Goal: Task Accomplishment & Management: Use online tool/utility

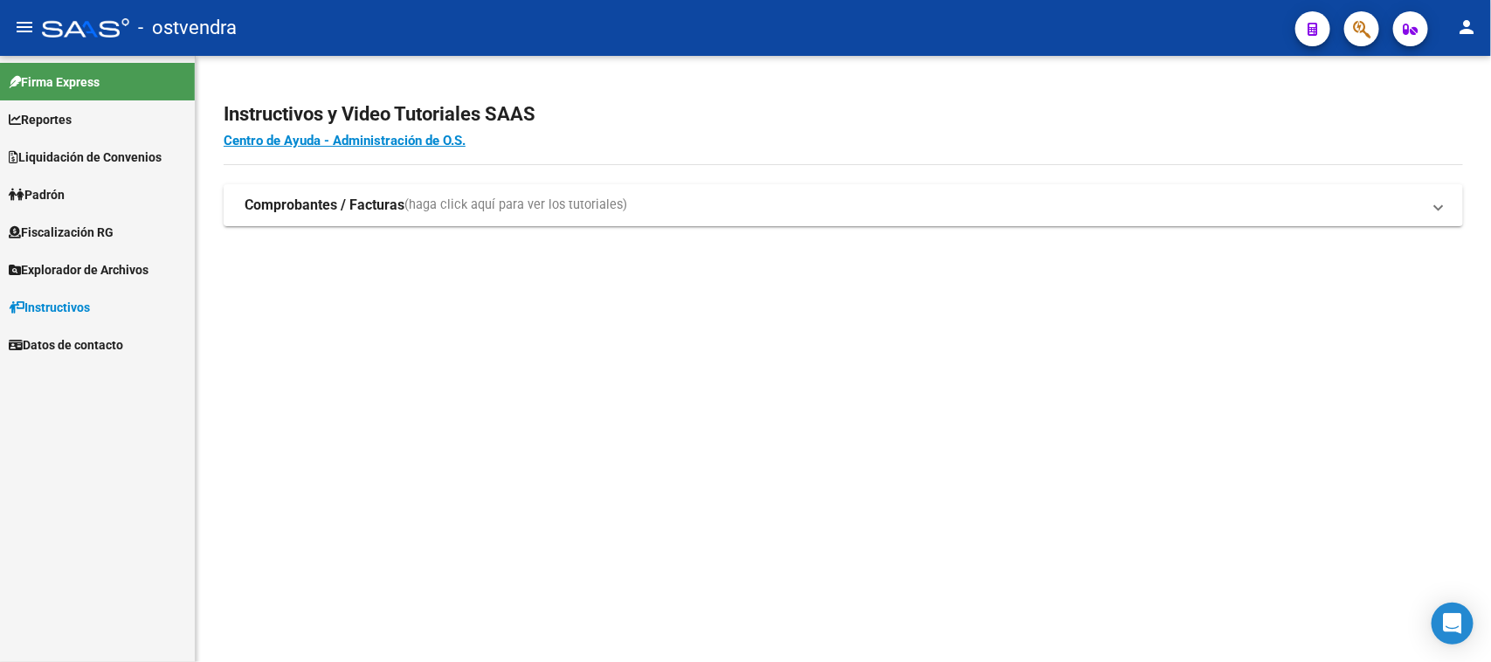
click at [98, 240] on span "Fiscalización RG" at bounding box center [61, 232] width 105 height 19
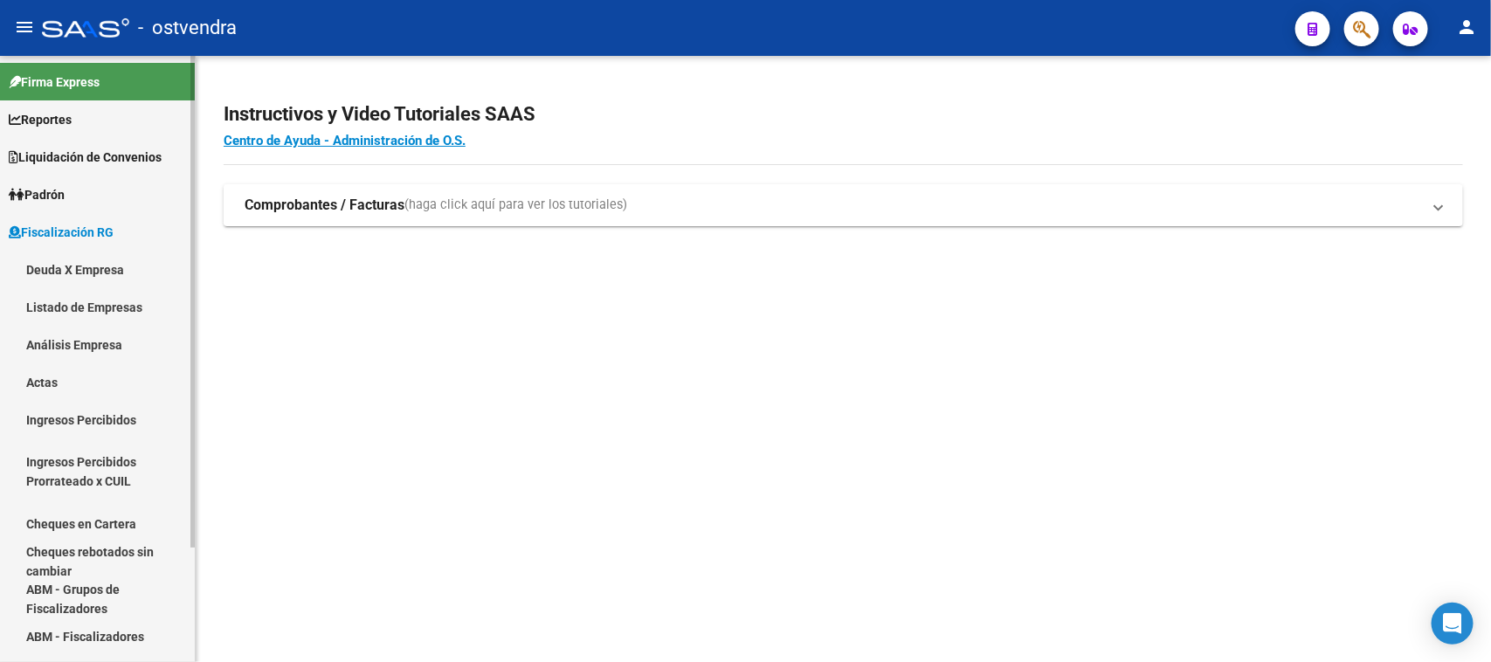
click at [107, 354] on link "Análisis Empresa" at bounding box center [97, 345] width 195 height 38
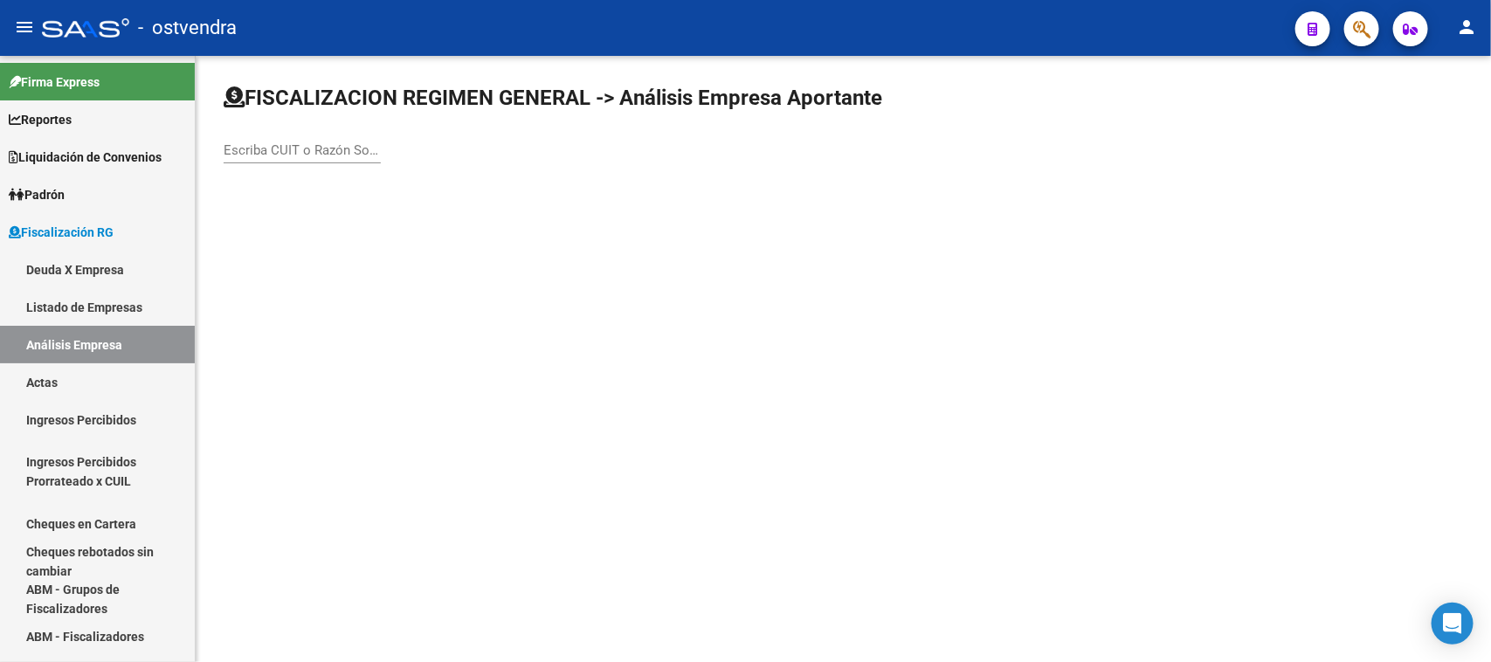
click at [276, 153] on input "Escriba CUIT o Razón Social para buscar" at bounding box center [302, 150] width 157 height 16
paste input "20931484754"
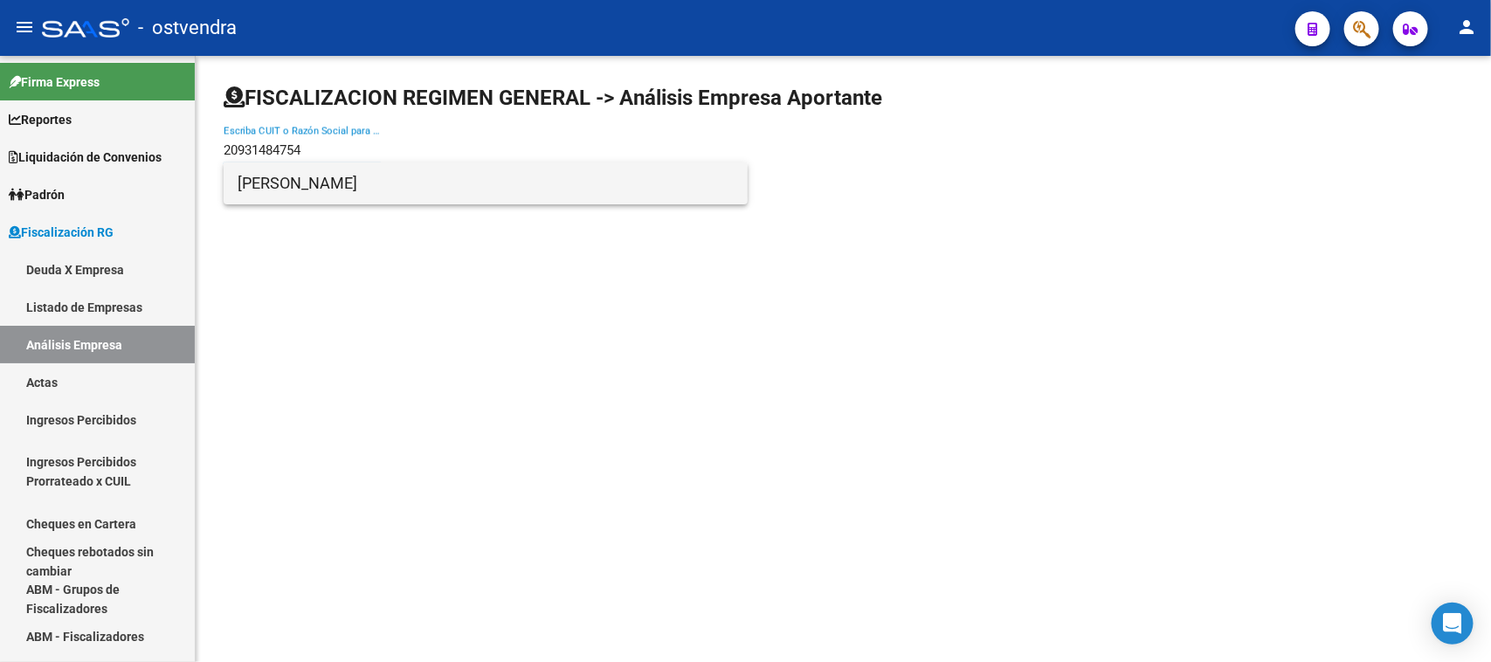
type input "20931484754"
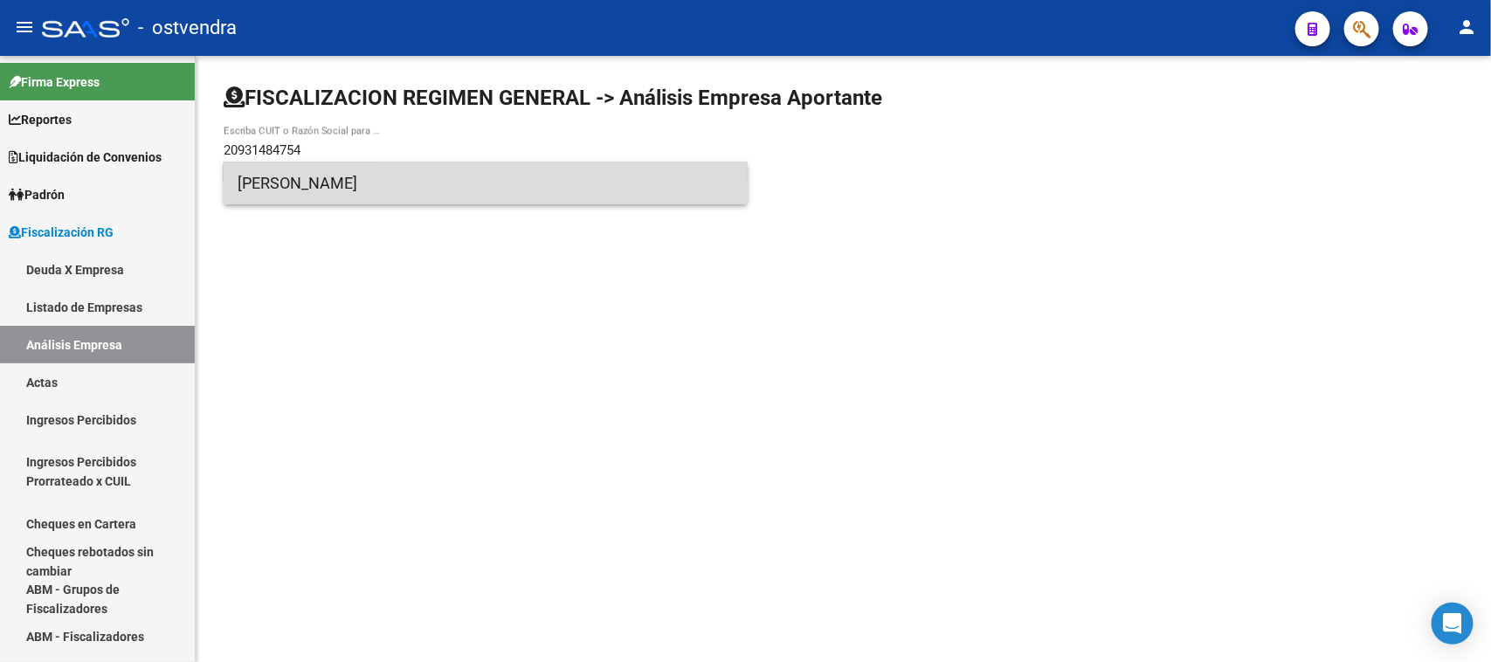
click at [307, 179] on span "[PERSON_NAME]" at bounding box center [486, 183] width 496 height 42
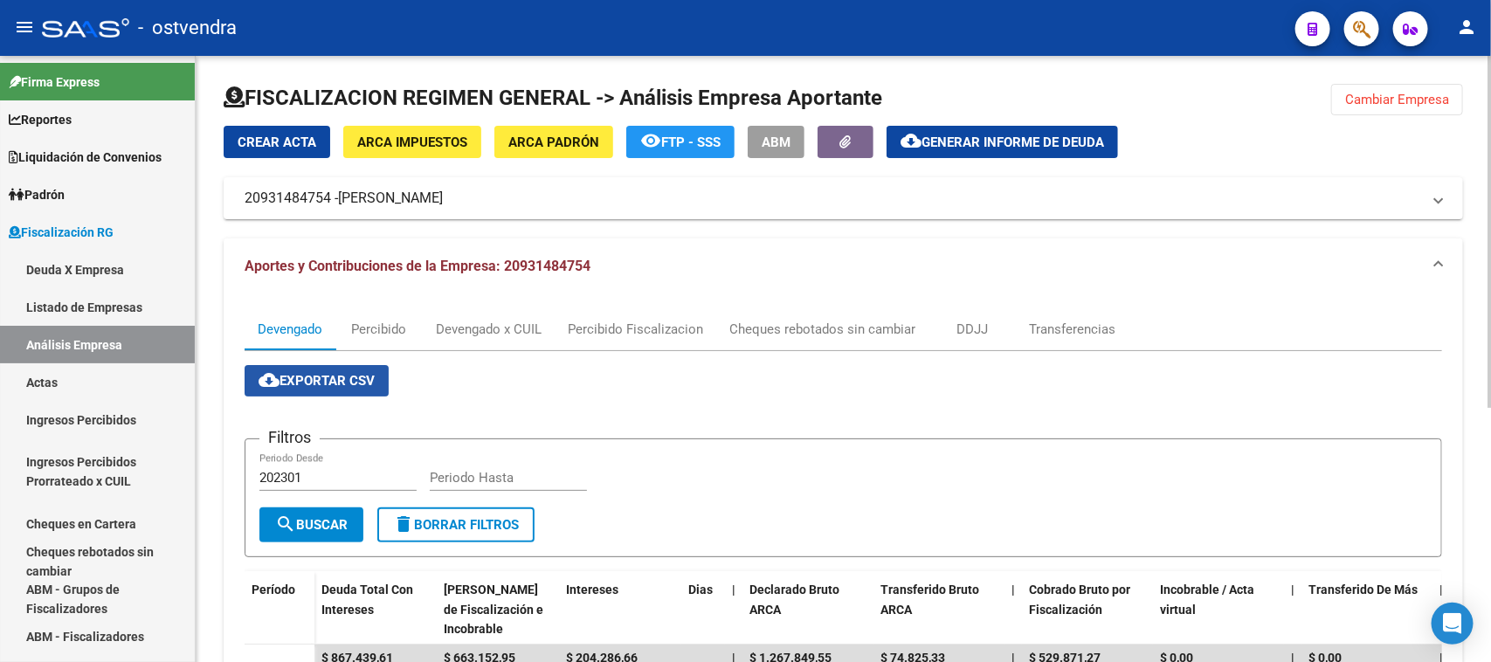
click at [314, 383] on span "cloud_download Exportar CSV" at bounding box center [317, 381] width 116 height 16
click at [491, 323] on div "Devengado x CUIL" at bounding box center [489, 329] width 106 height 19
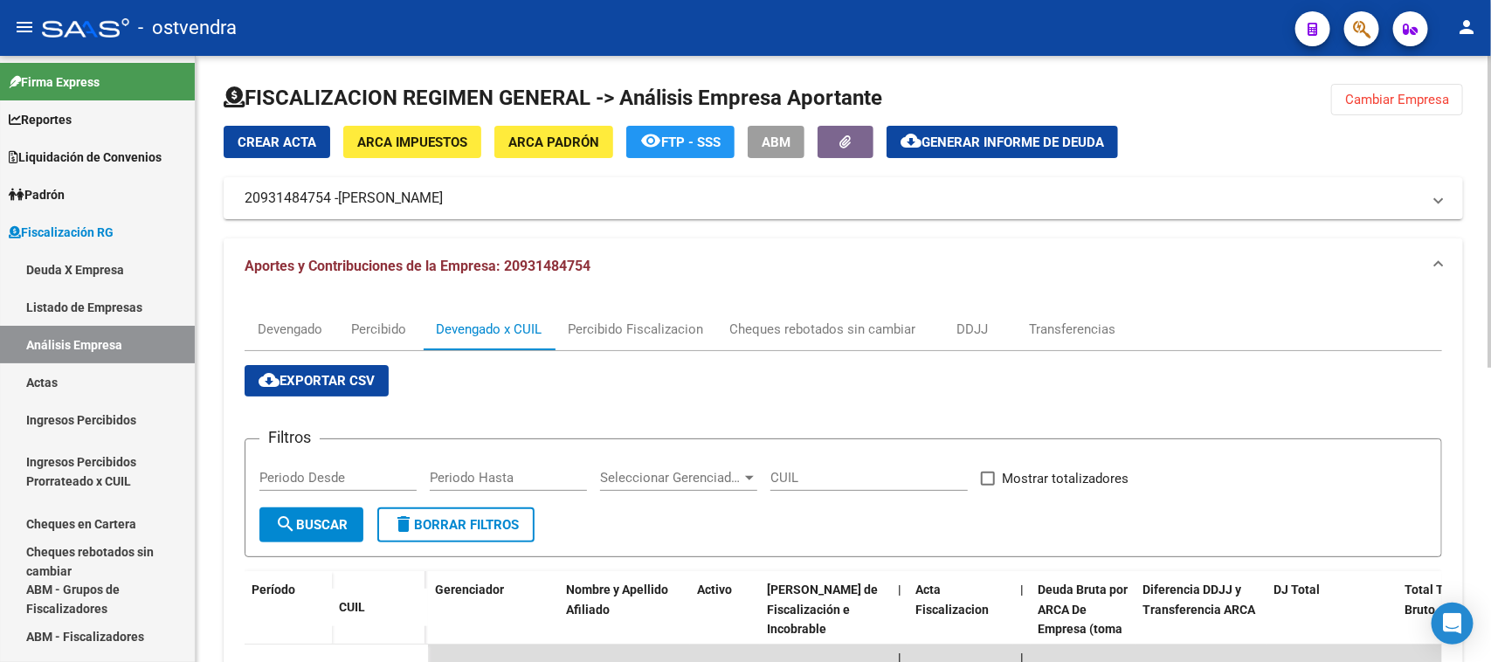
click at [342, 386] on span "cloud_download Exportar CSV" at bounding box center [317, 381] width 116 height 16
click at [1009, 135] on span "Generar informe de deuda" at bounding box center [1012, 143] width 183 height 16
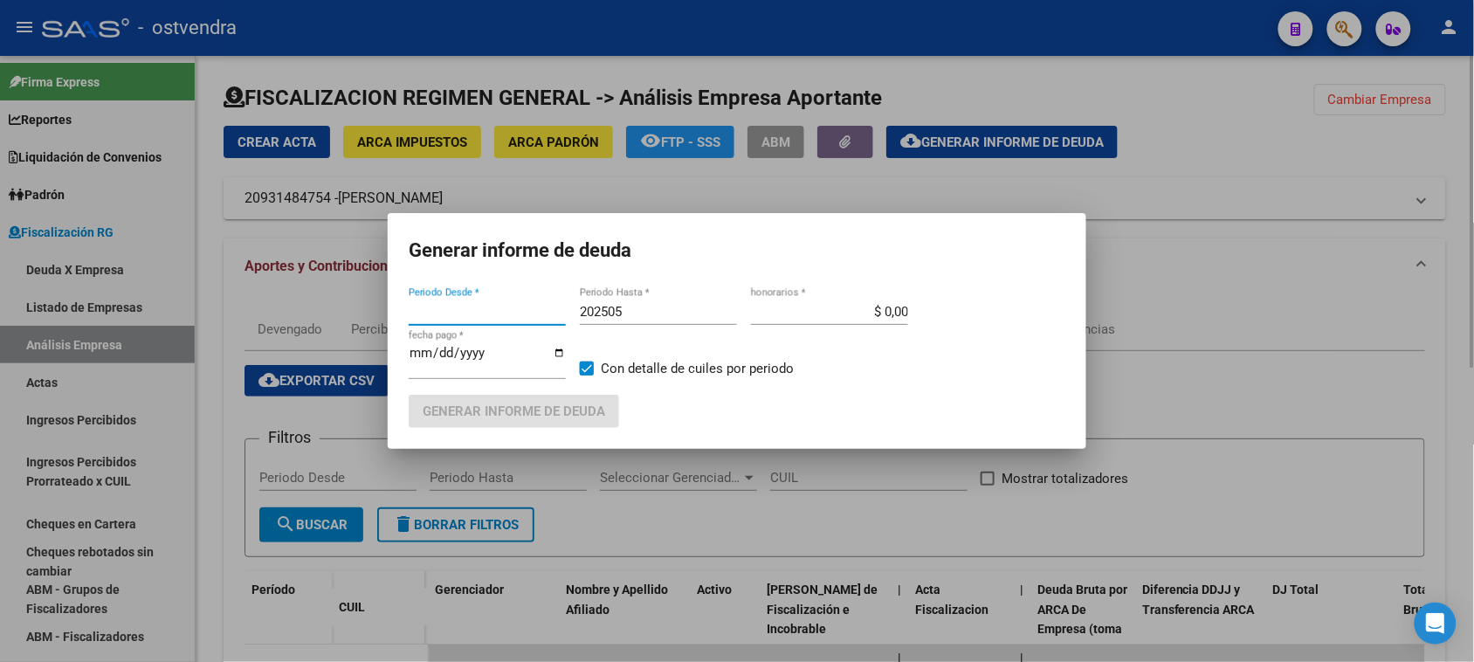
type input "202408"
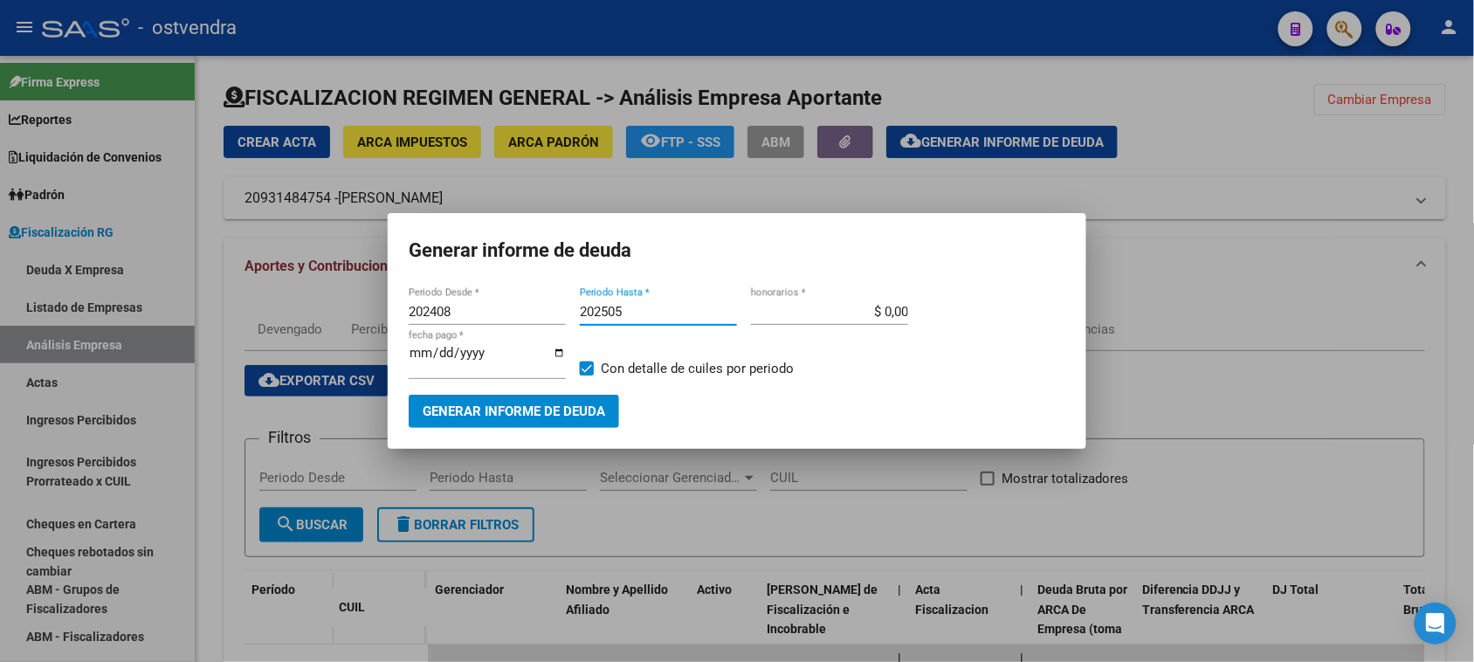
click at [669, 308] on input "202505" at bounding box center [658, 312] width 157 height 16
type input "202509"
type input "[DATE]"
click at [460, 416] on span "Generar informe de deuda" at bounding box center [514, 412] width 183 height 16
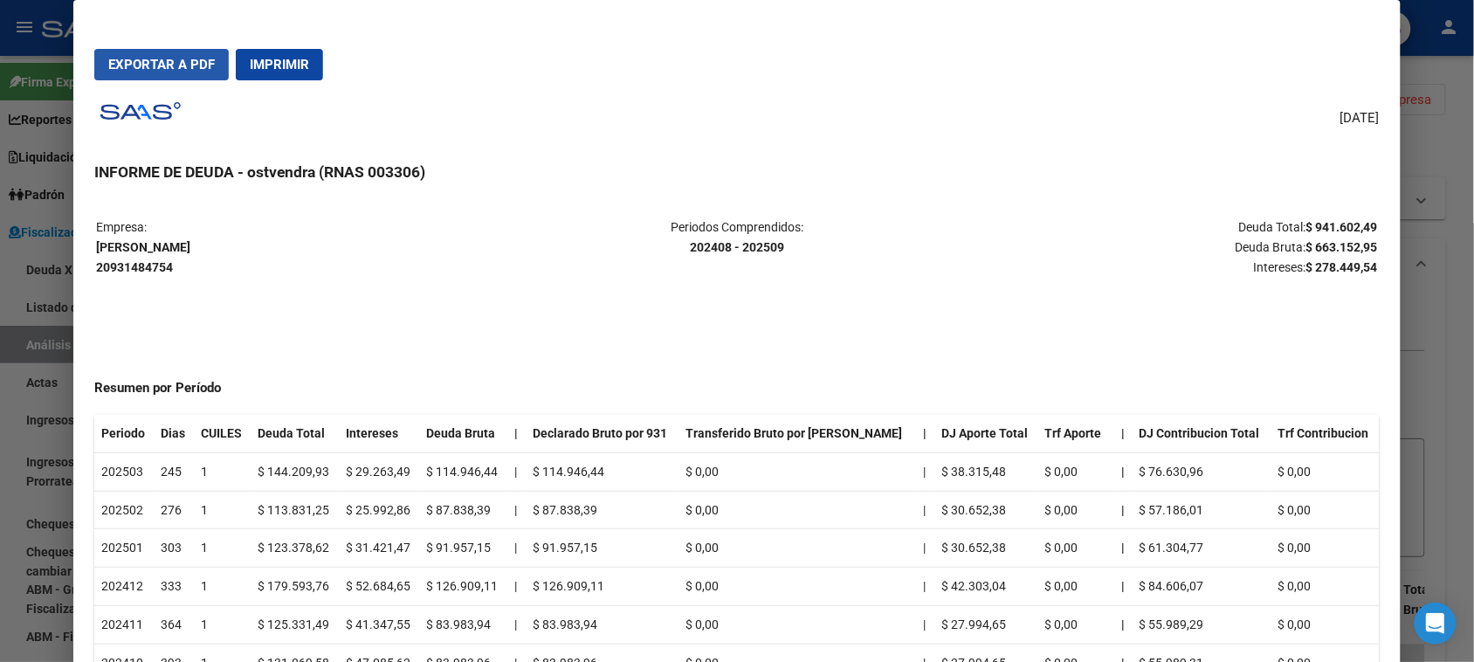
click at [155, 58] on span "Exportar a PDF" at bounding box center [161, 65] width 107 height 16
